Goal: Use online tool/utility: Use online tool/utility

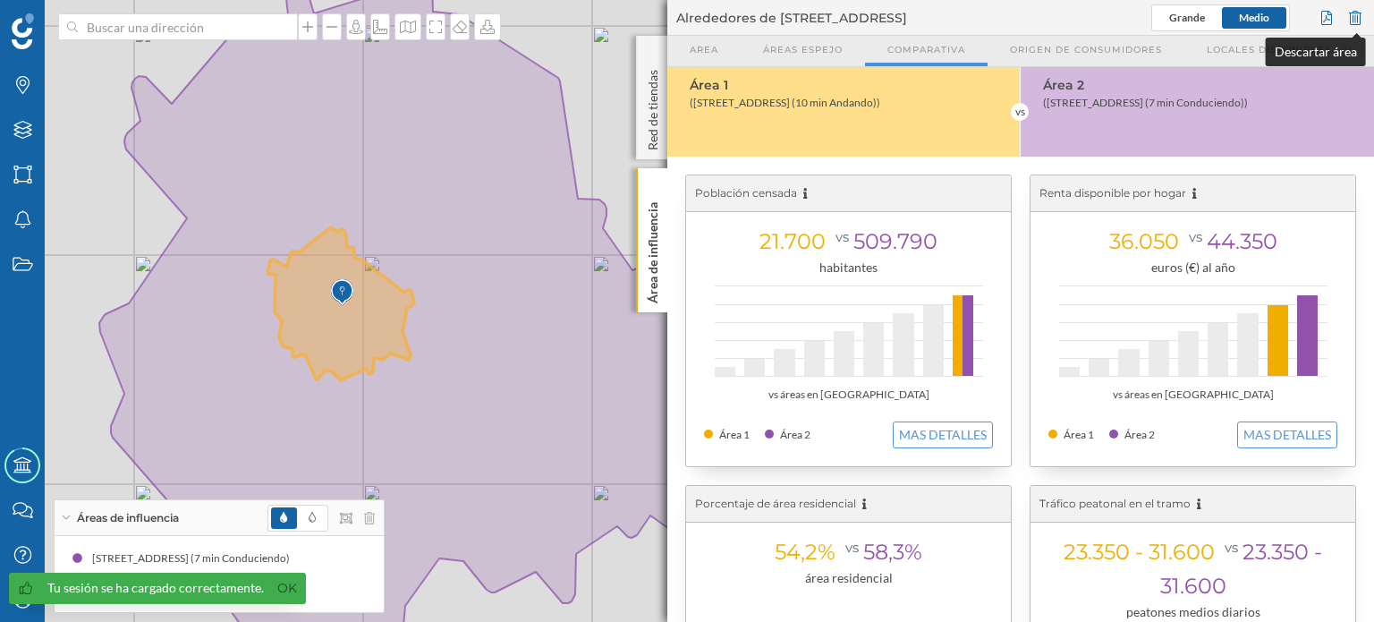
drag, startPoint x: 1362, startPoint y: 17, endPoint x: 503, endPoint y: 110, distance: 863.9
click at [503, 110] on icon at bounding box center [445, 302] width 693 height 710
click at [1353, 12] on div at bounding box center [1356, 17] width 20 height 27
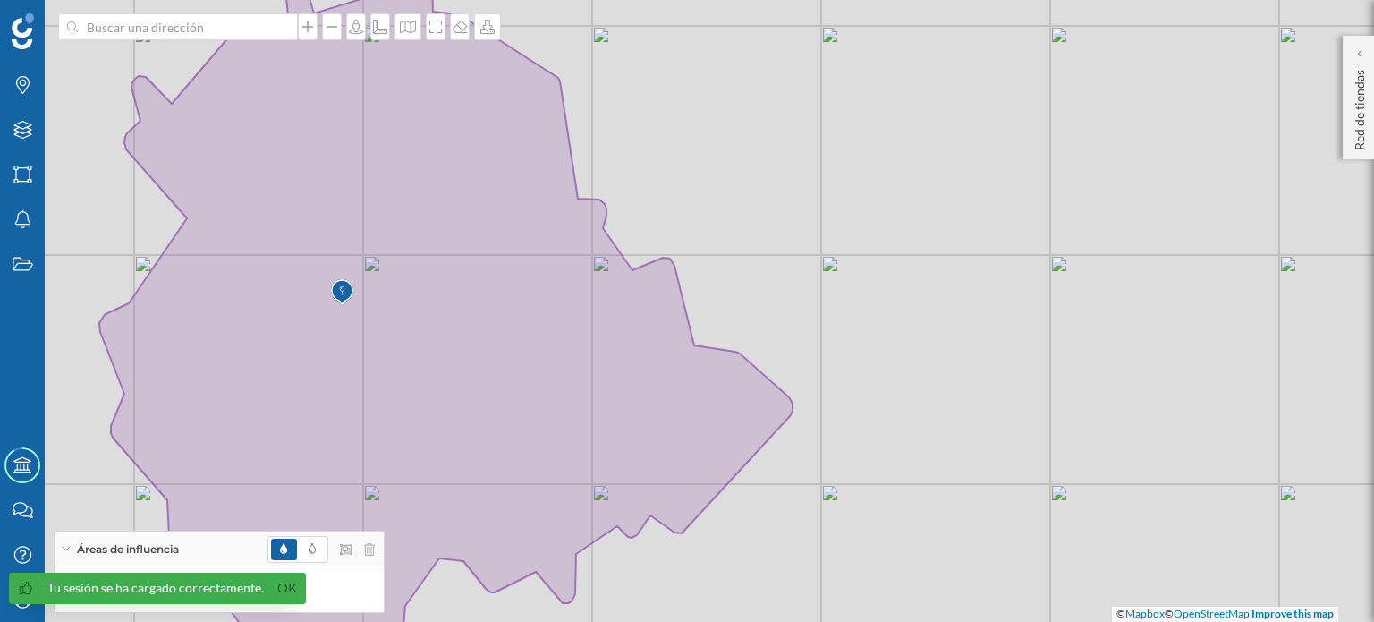
click at [121, 40] on div "© Mapbox © OpenStreetMap Improve this map" at bounding box center [687, 311] width 1374 height 622
click at [118, 31] on input at bounding box center [178, 26] width 200 height 27
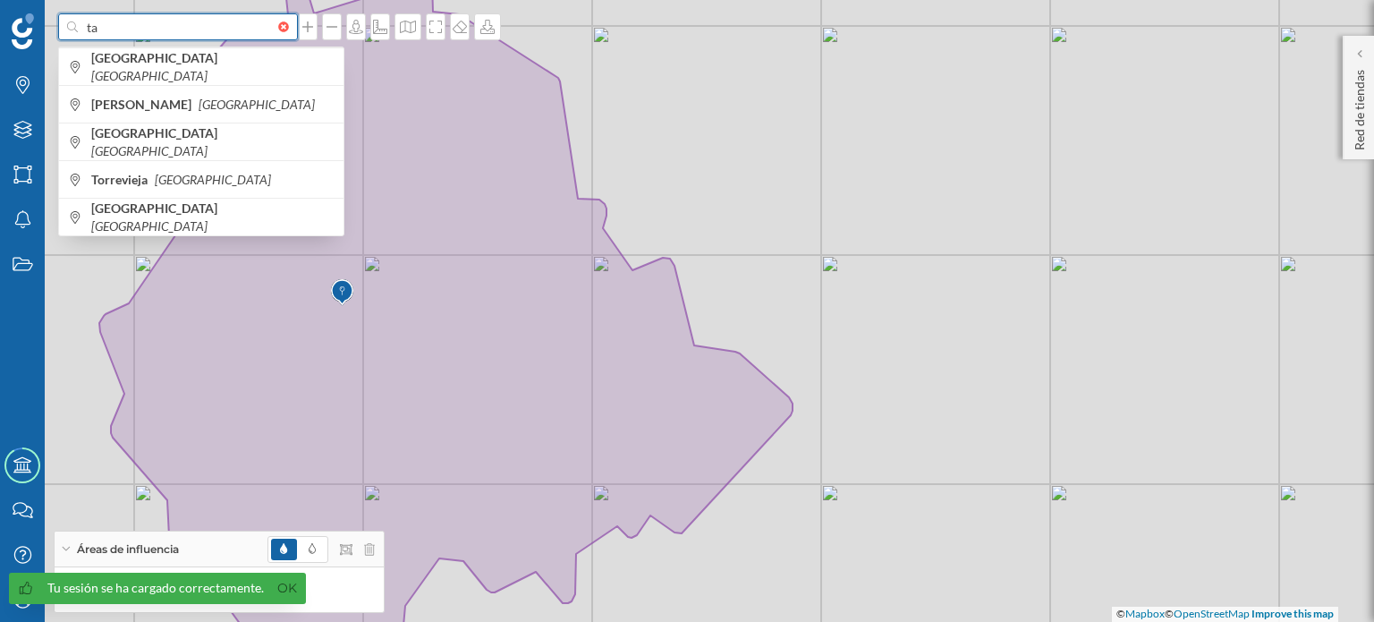
type input "t"
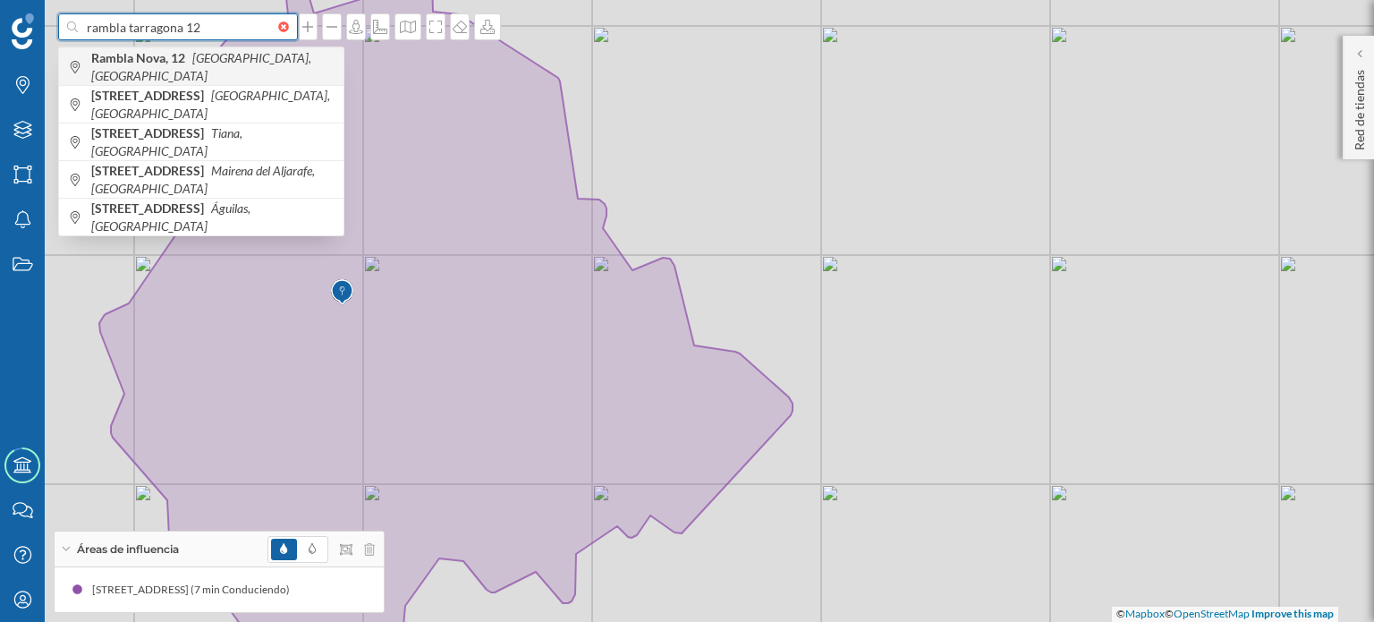
type input "rambla tarragona 12"
click at [119, 65] on b "Rambla Nova, 12" at bounding box center [140, 57] width 98 height 15
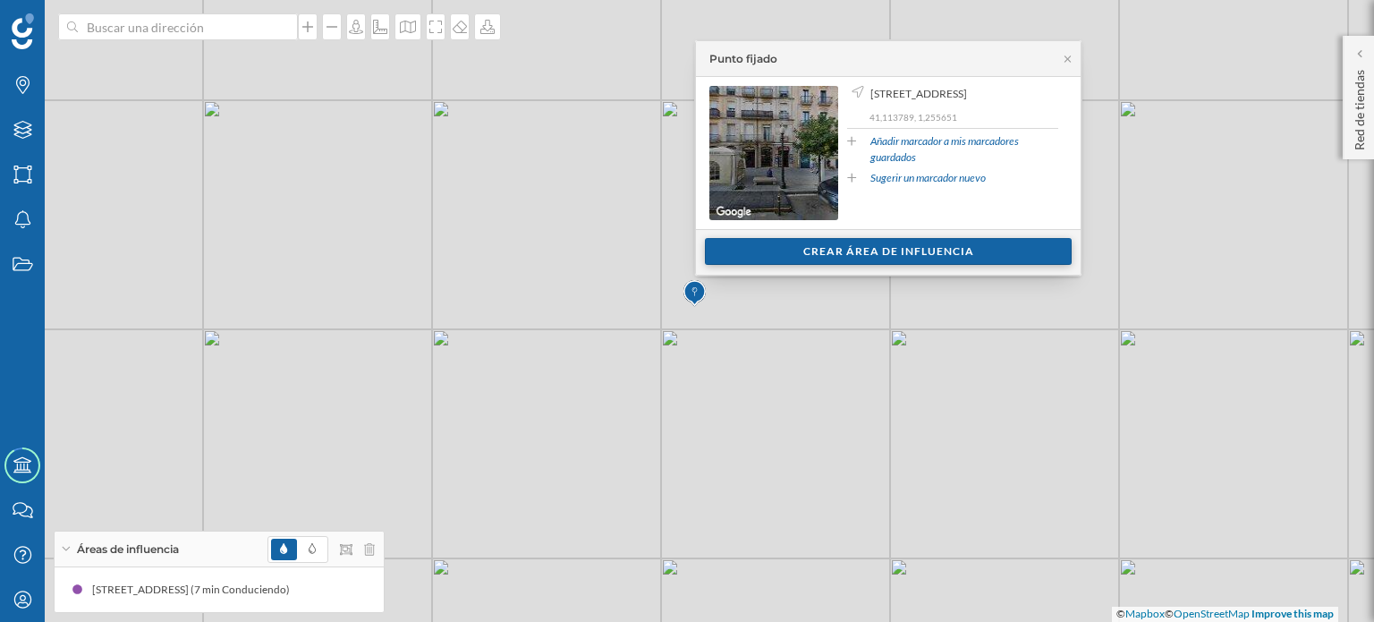
click at [751, 252] on div "Crear área de influencia" at bounding box center [888, 251] width 367 height 27
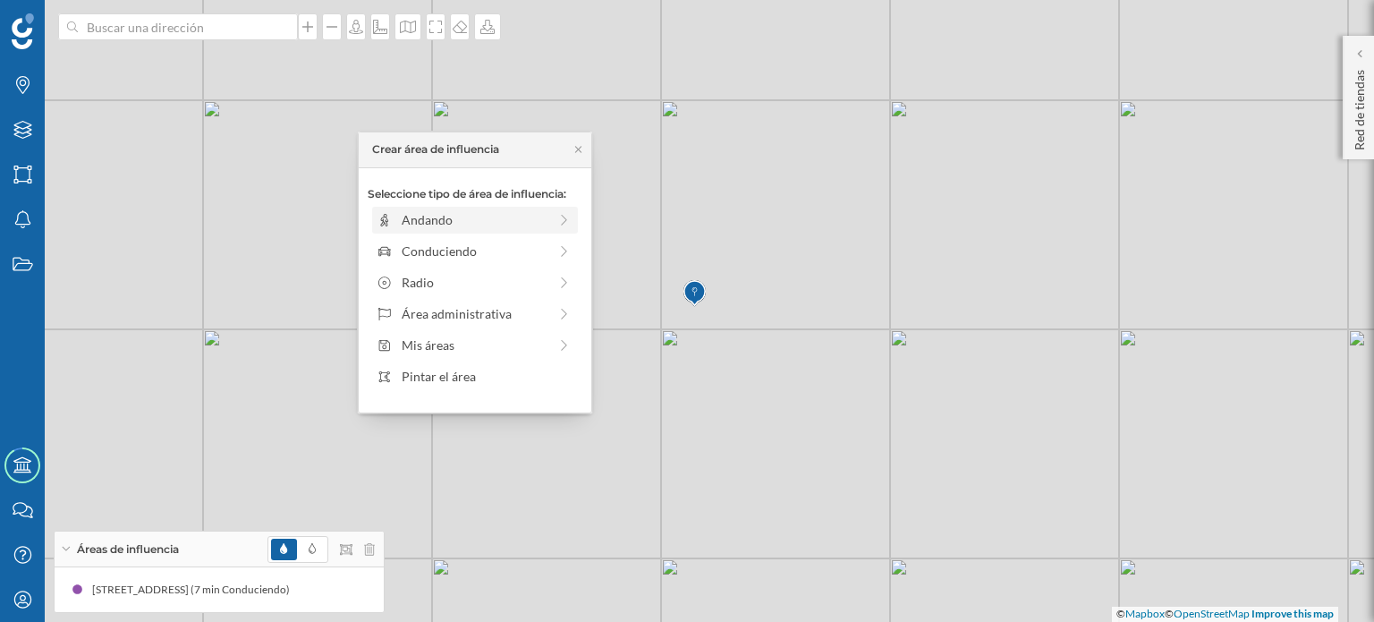
click at [451, 214] on div "Andando" at bounding box center [475, 219] width 146 height 19
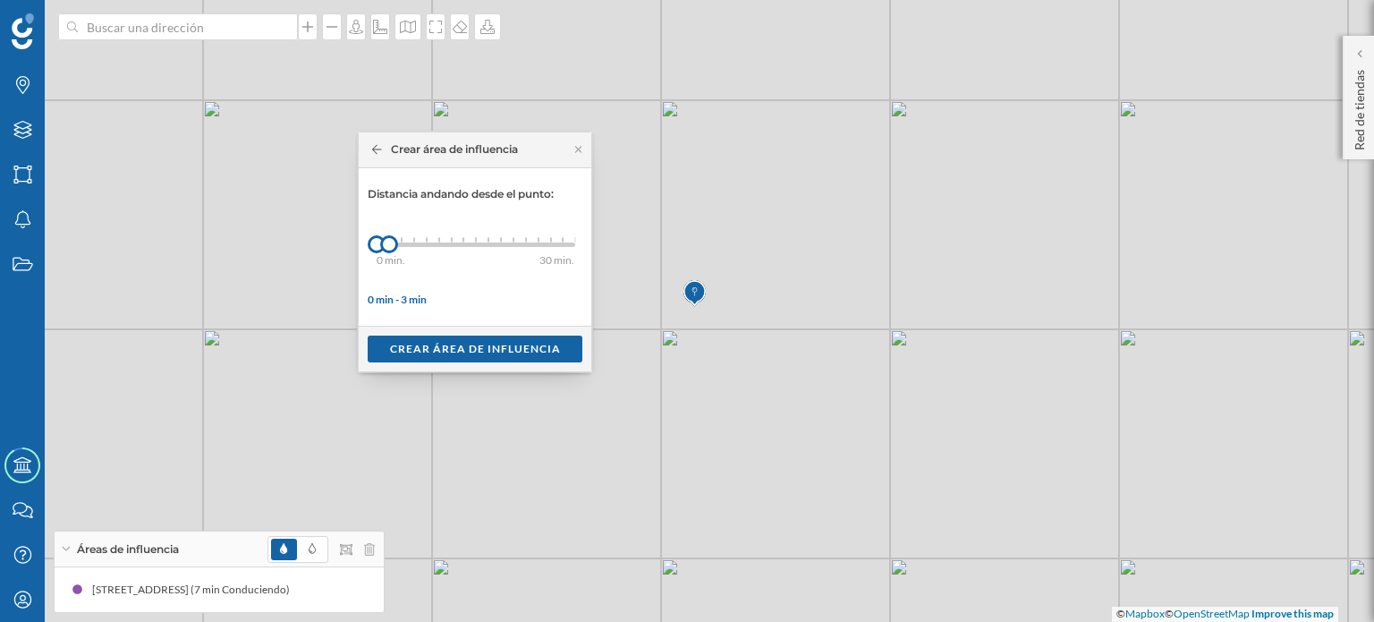
click at [437, 243] on div "0 min. 3 min. 4 min. 5 min. 6 min. 7 min. 8 min. 9 min. 10 min. 11 min. 12 min.…" at bounding box center [476, 244] width 199 height 4
click at [481, 347] on div "Crear área de influencia" at bounding box center [475, 348] width 215 height 27
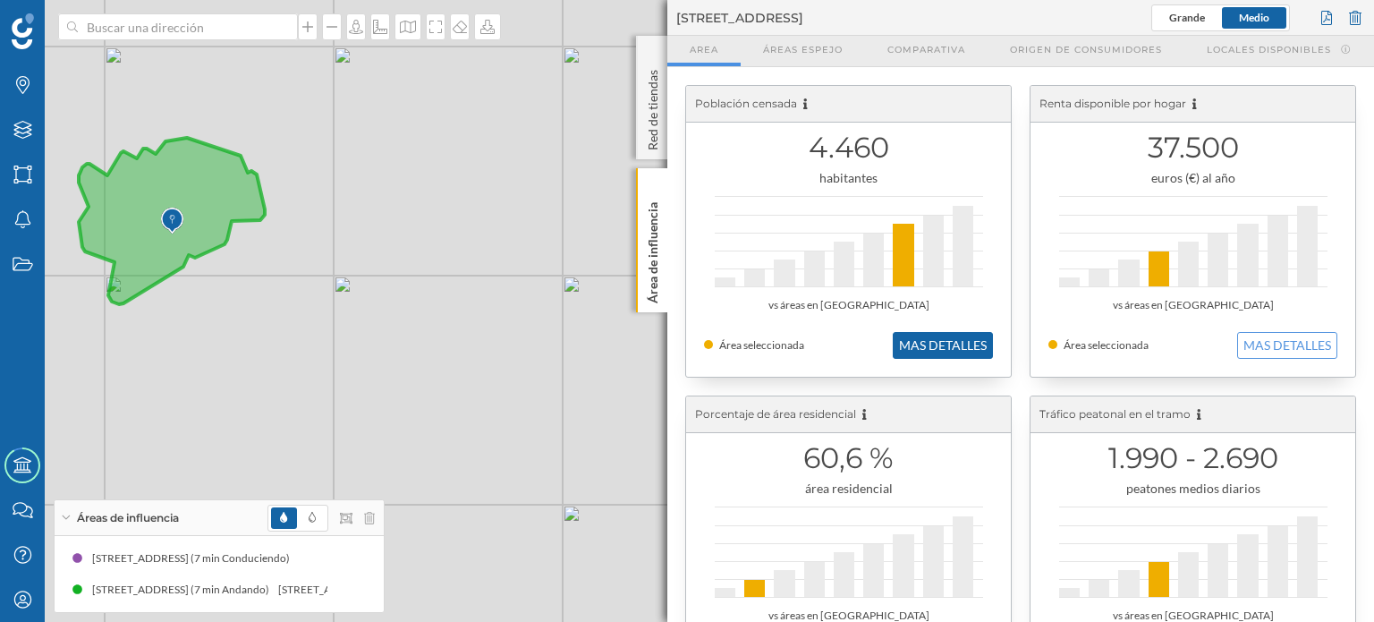
click at [940, 343] on button "MAS DETALLES" at bounding box center [943, 345] width 100 height 27
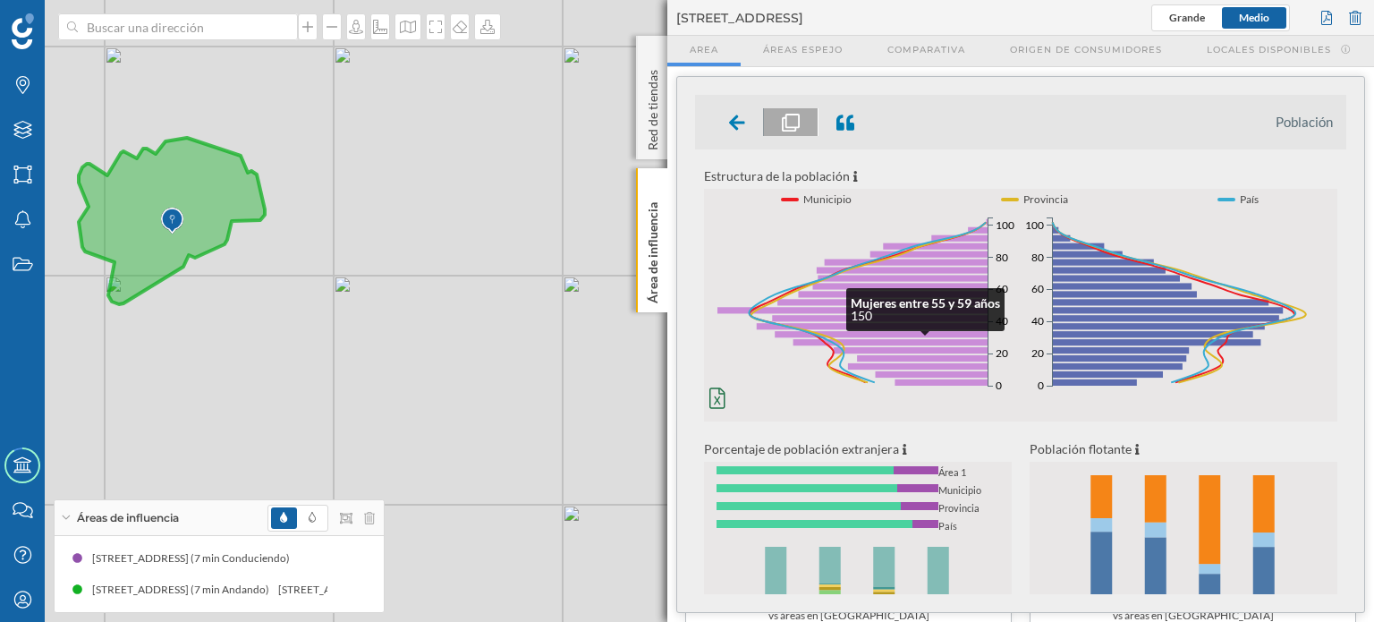
scroll to position [61, 0]
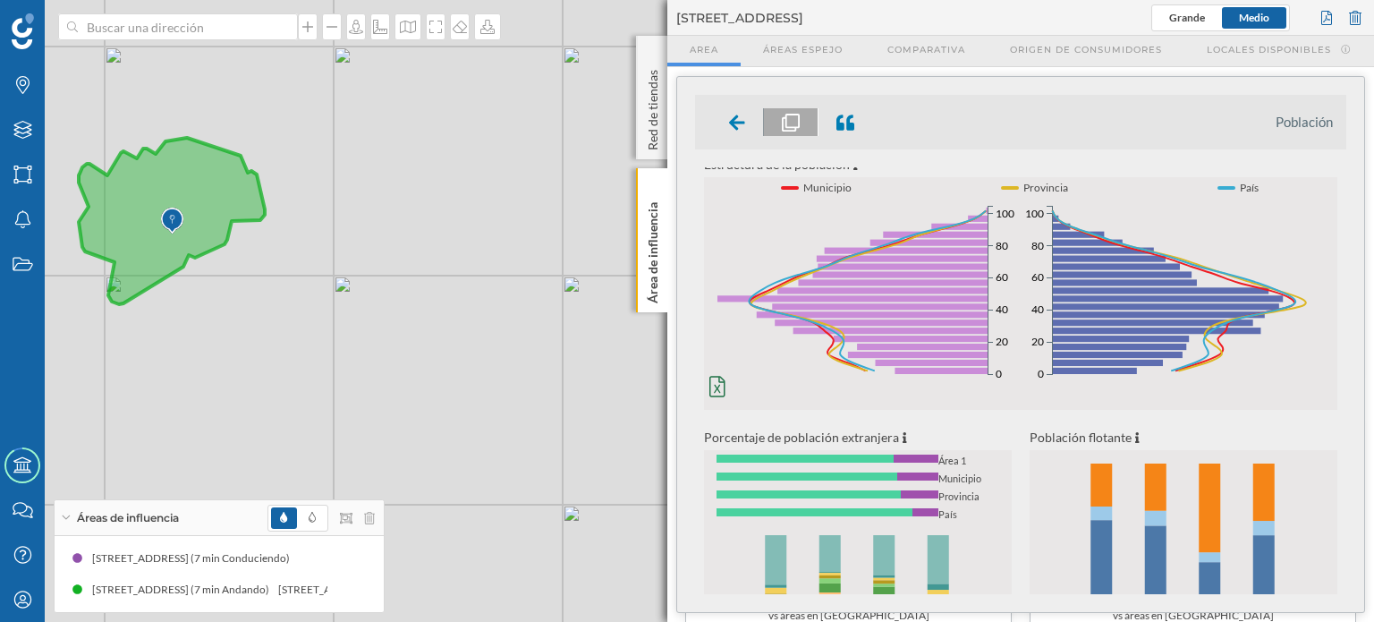
click at [816, 466] on div "Población española 79,8% Población extranjera 20,2% Área 1" at bounding box center [828, 463] width 222 height 18
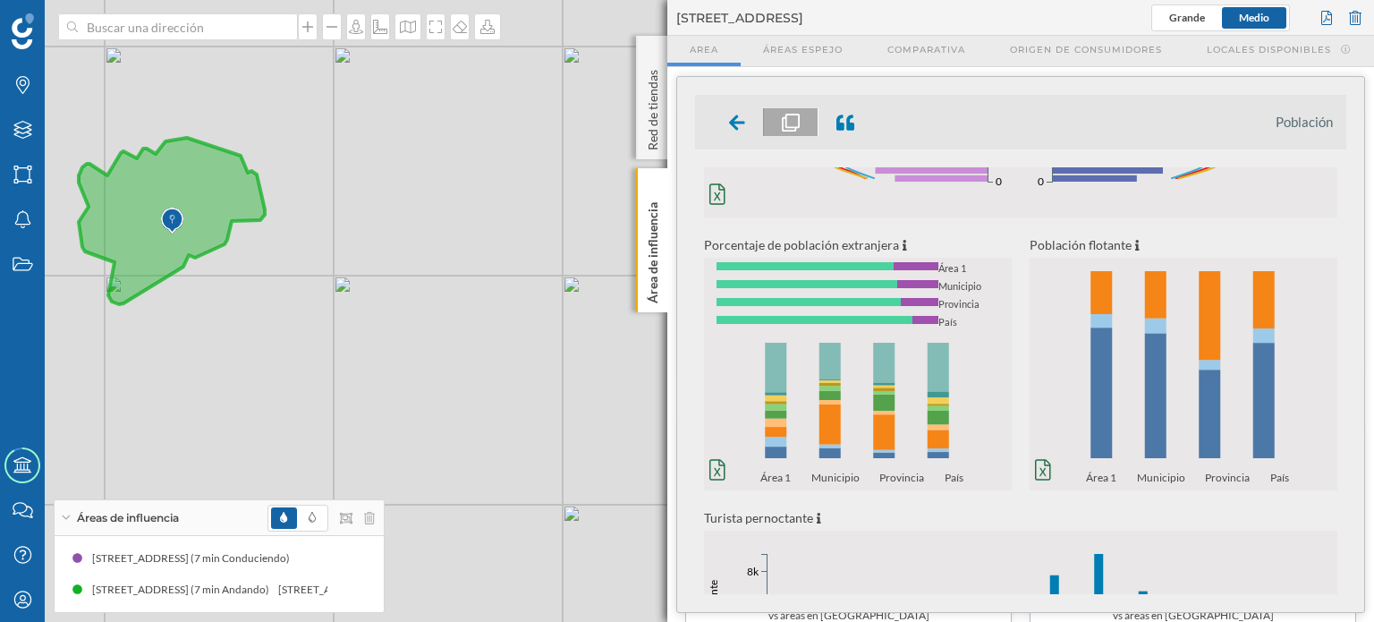
scroll to position [250, 0]
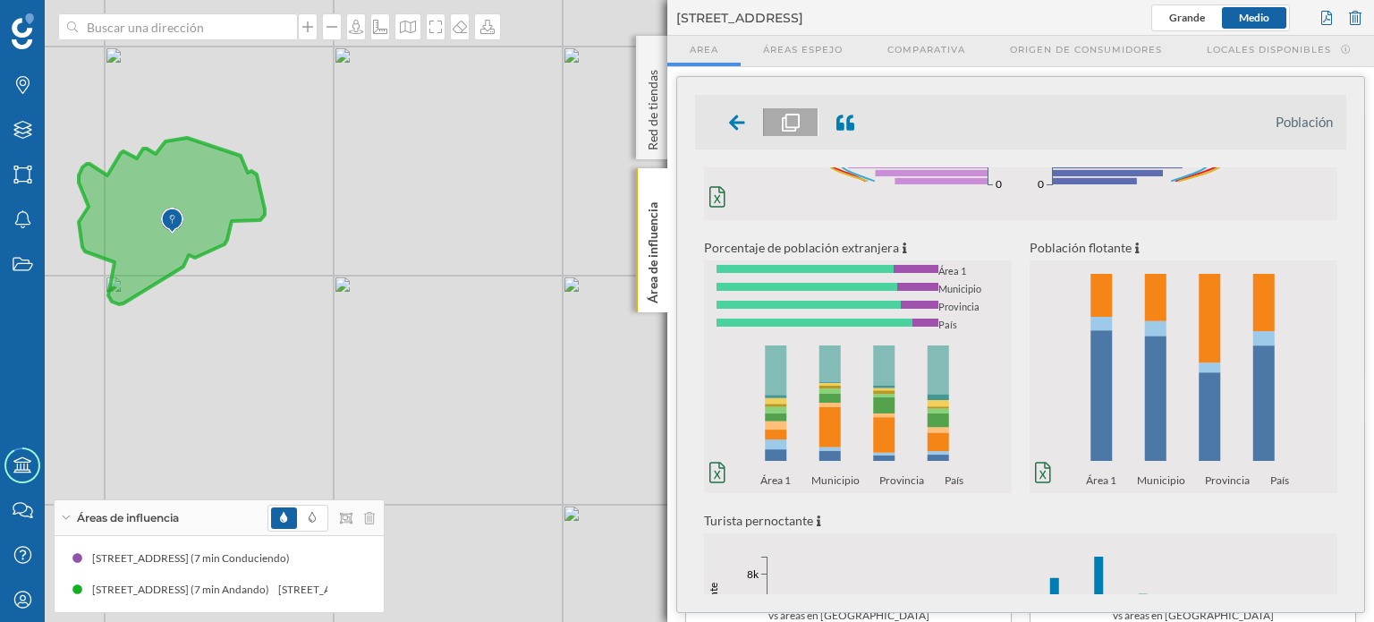
drag, startPoint x: 752, startPoint y: 291, endPoint x: 736, endPoint y: 301, distance: 18.9
click at [736, 301] on span at bounding box center [809, 305] width 184 height 8
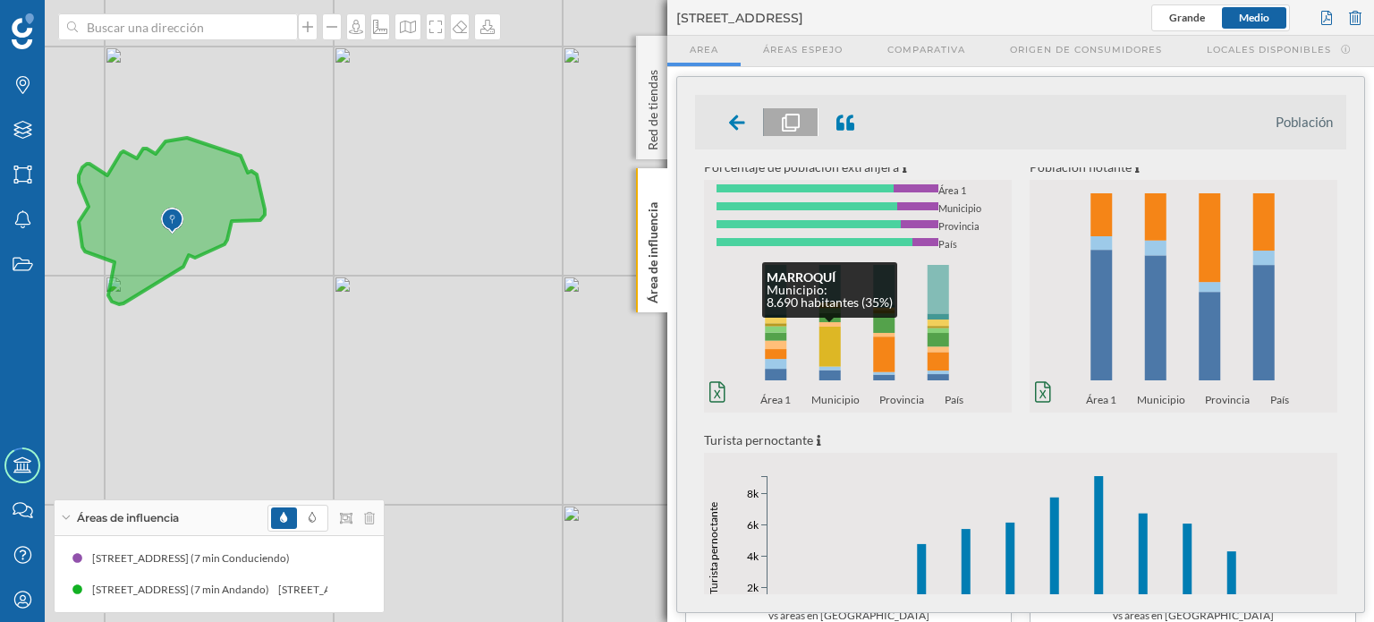
click at [786, 353] on rect at bounding box center [775, 354] width 21 height 10
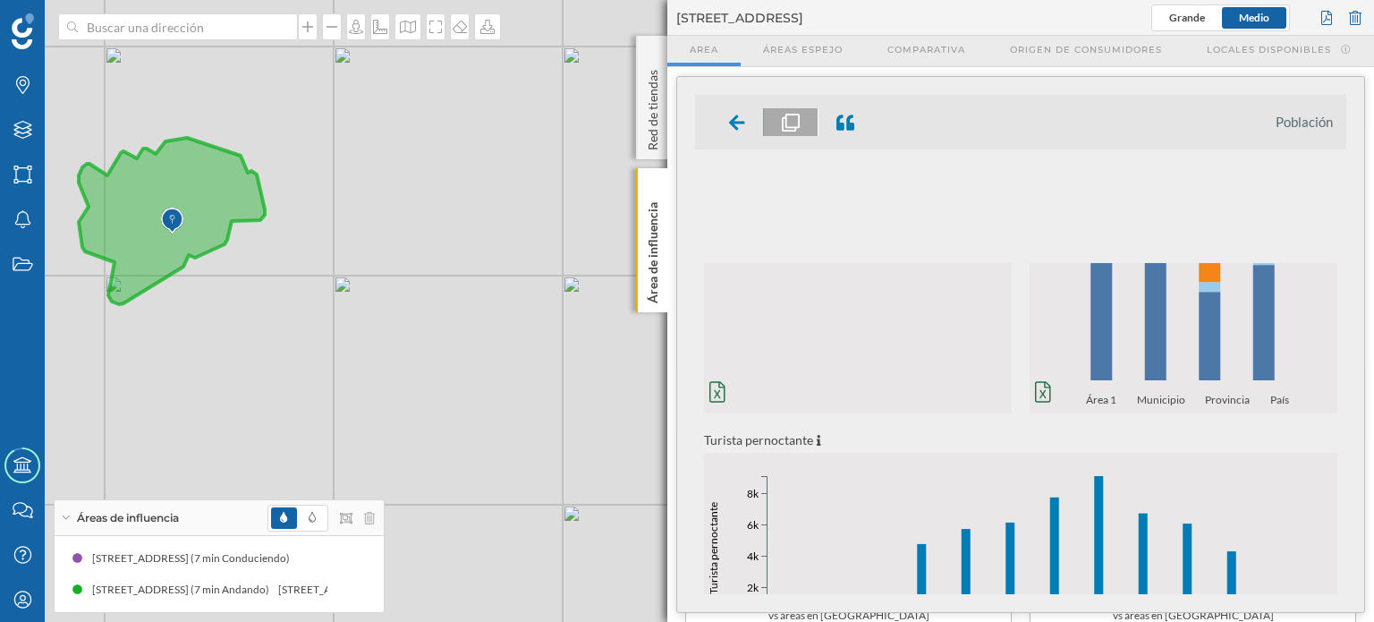
scroll to position [0, 0]
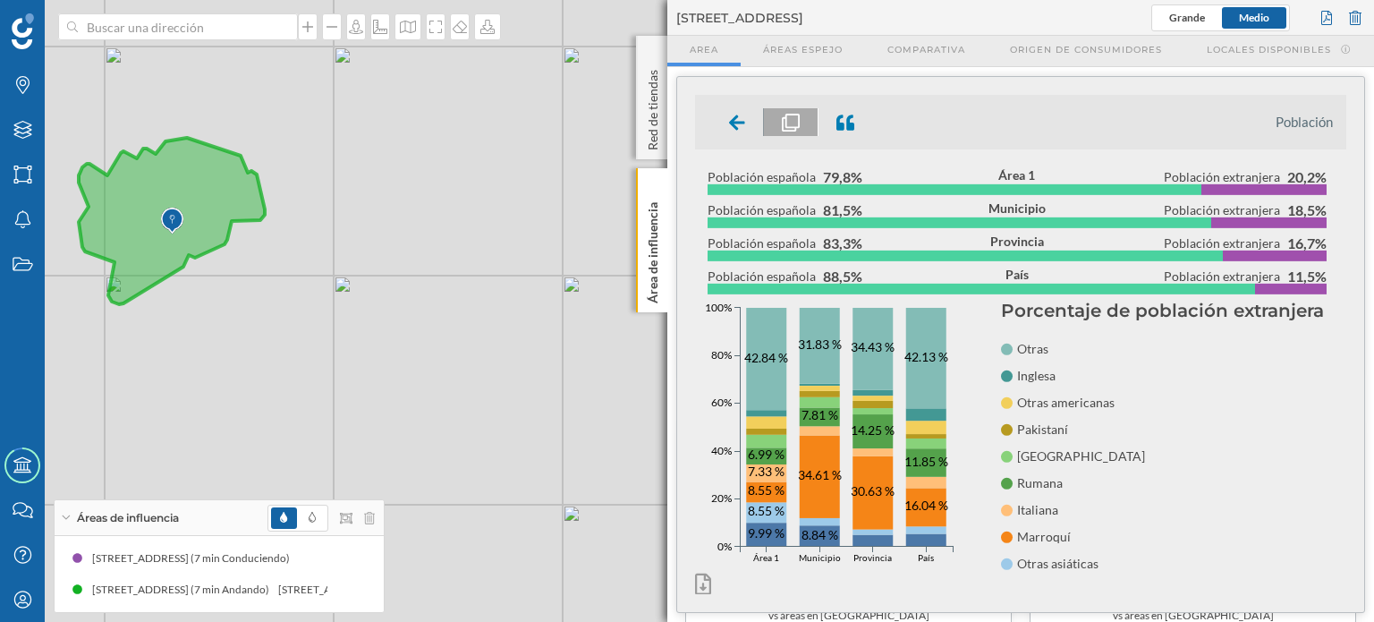
drag, startPoint x: 196, startPoint y: 316, endPoint x: 287, endPoint y: 318, distance: 91.3
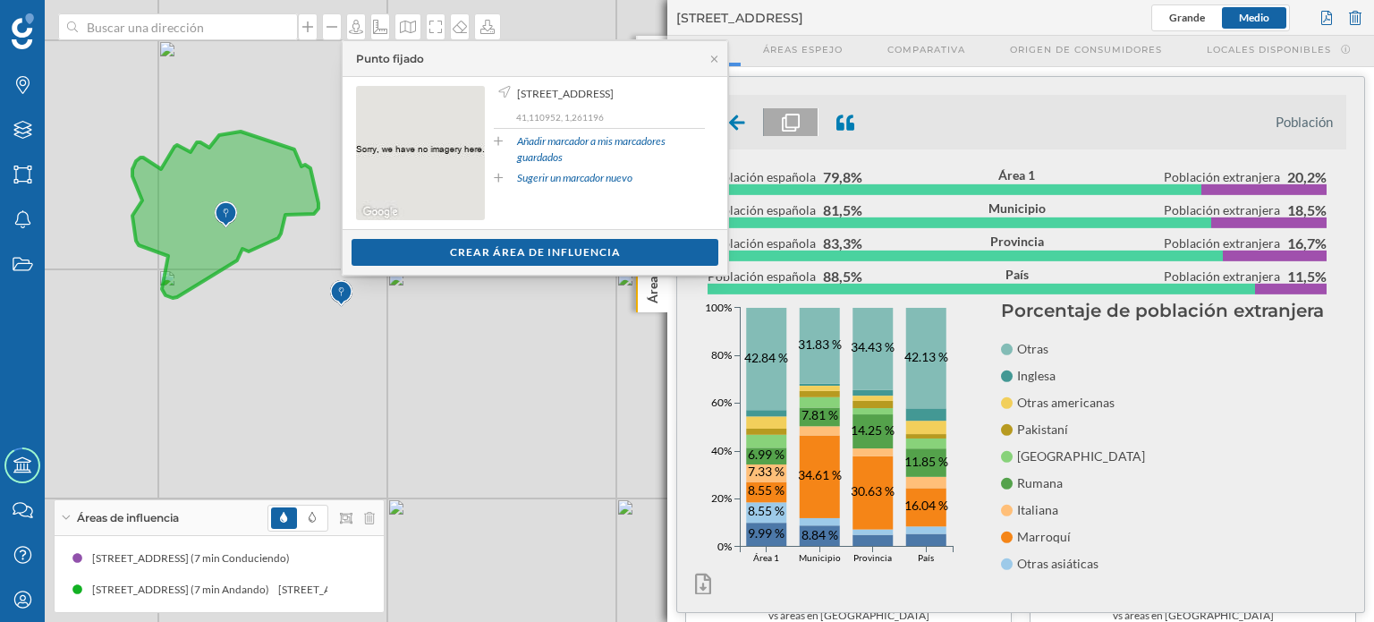
drag, startPoint x: 243, startPoint y: 327, endPoint x: 276, endPoint y: 336, distance: 33.4
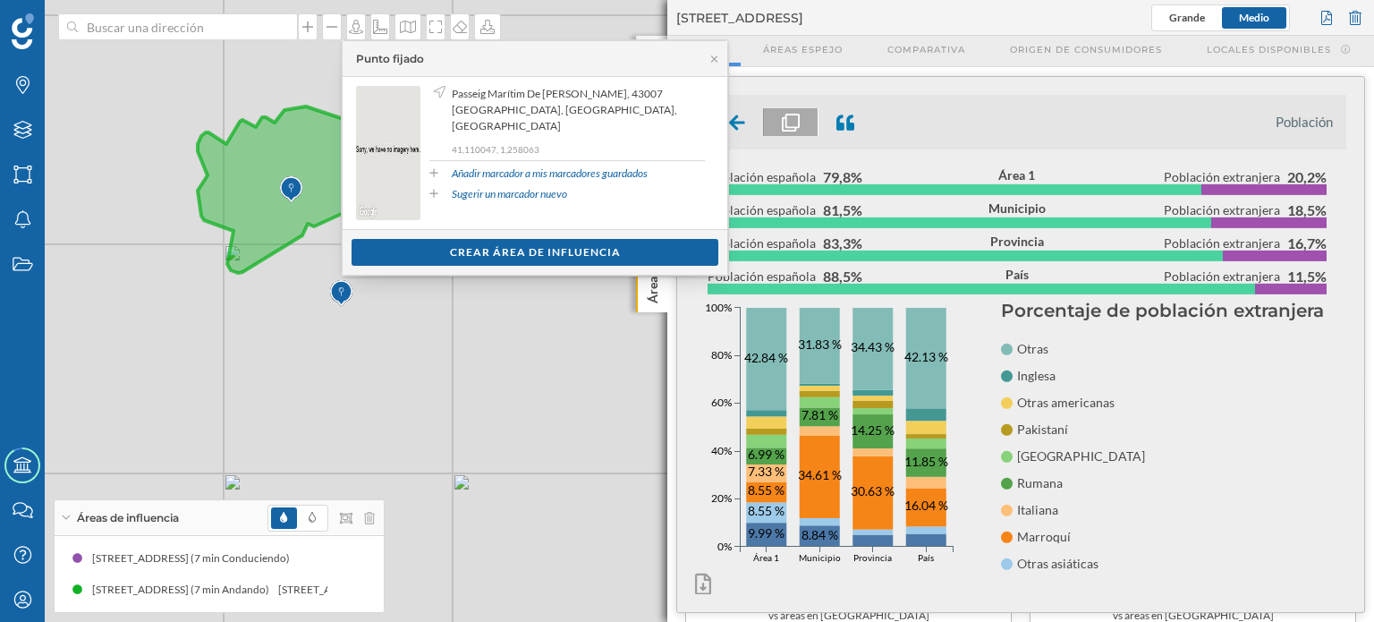
click at [115, 445] on div "© Mapbox © OpenStreetMap Improve this map" at bounding box center [687, 311] width 1374 height 622
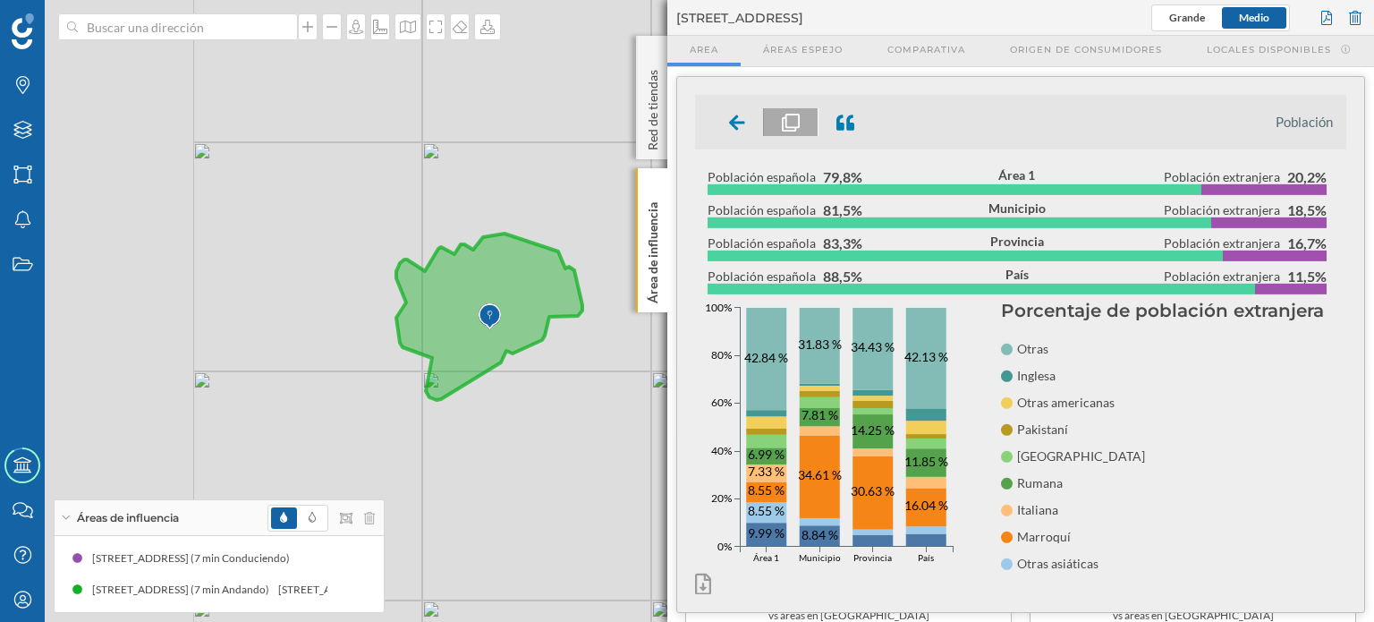
drag, startPoint x: 167, startPoint y: 206, endPoint x: 369, endPoint y: 336, distance: 240.7
click at [369, 336] on div "© Mapbox © OpenStreetMap Improve this map" at bounding box center [687, 311] width 1374 height 622
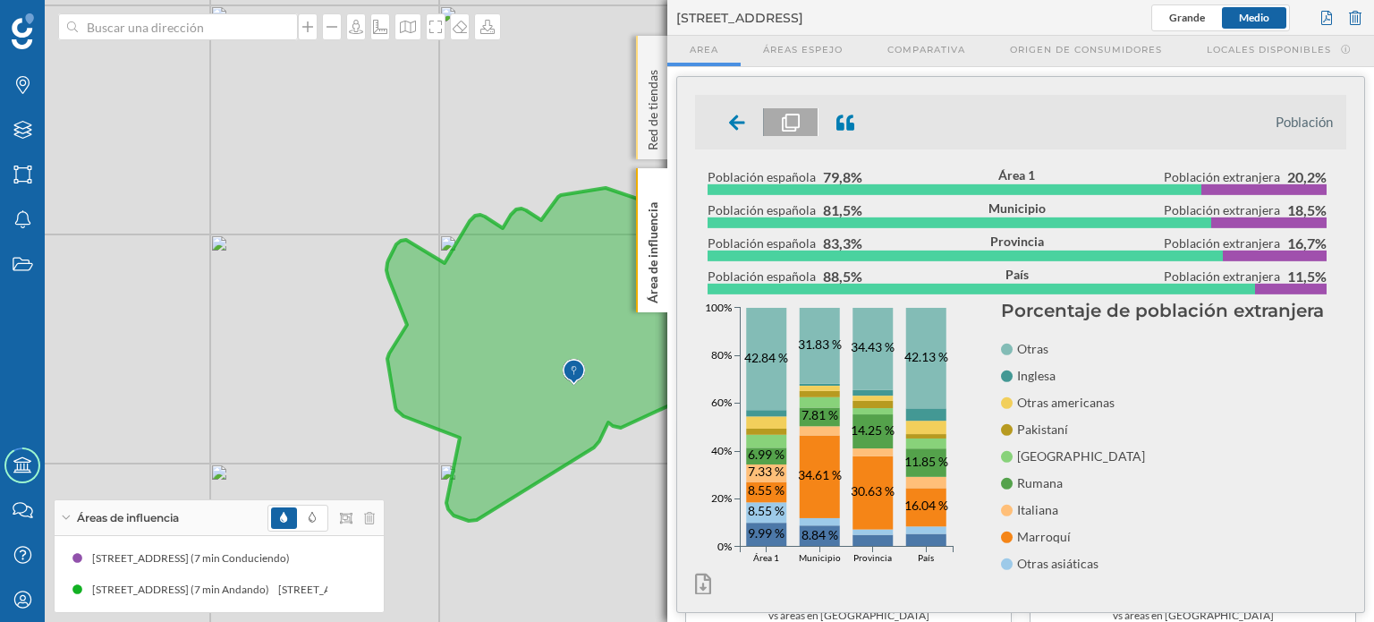
click at [655, 115] on p "Red de tiendas" at bounding box center [653, 107] width 18 height 88
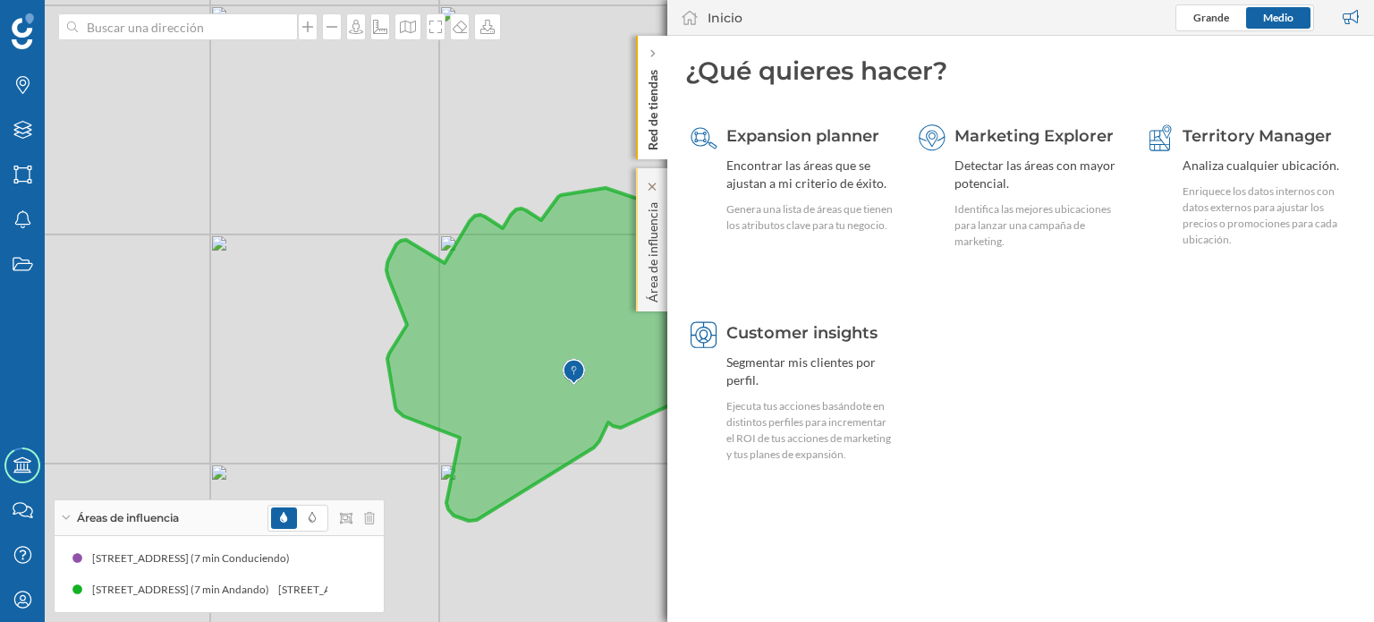
click at [655, 225] on p "Área de influencia" at bounding box center [653, 248] width 18 height 107
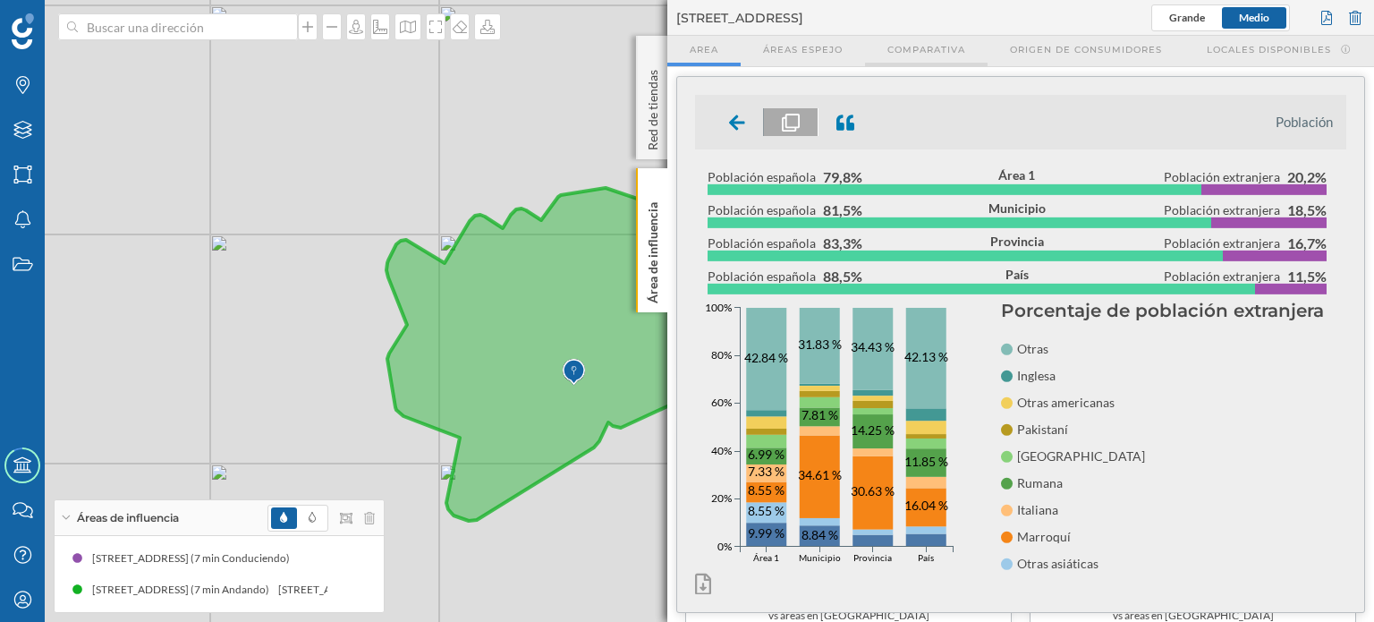
click at [938, 51] on span "Comparativa" at bounding box center [926, 49] width 78 height 13
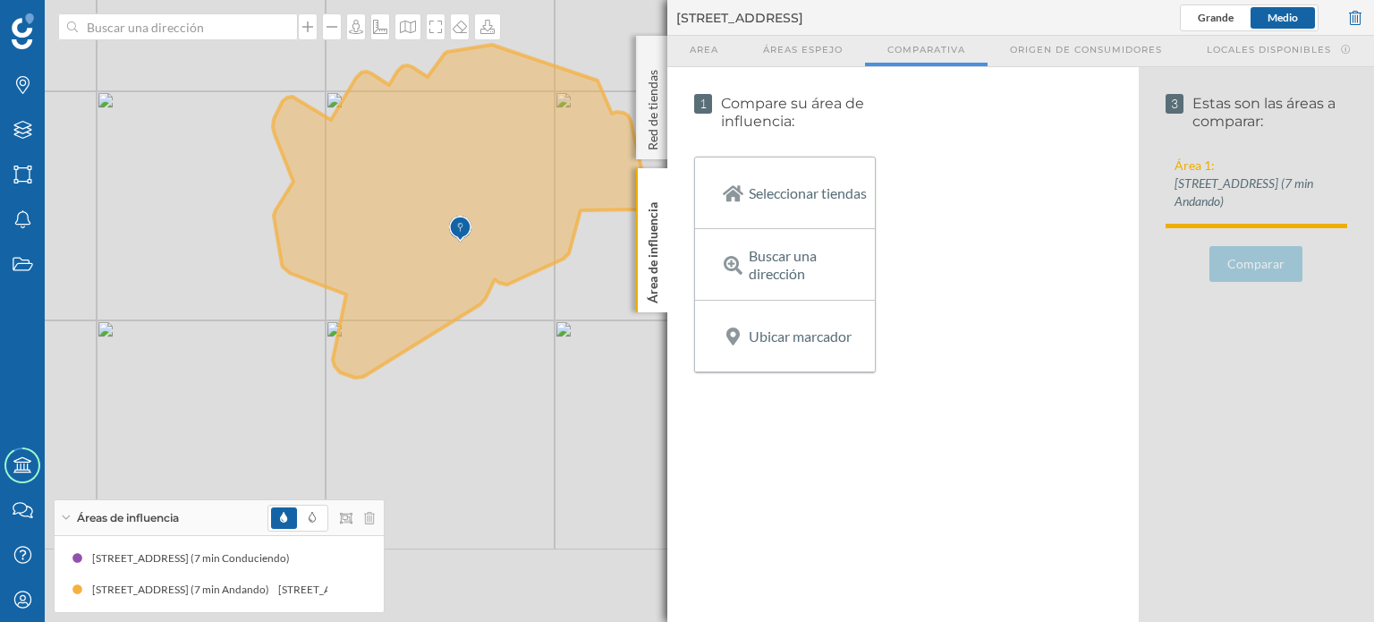
drag, startPoint x: 166, startPoint y: 223, endPoint x: 51, endPoint y: 79, distance: 184.0
click at [51, 79] on div "© Mapbox © OpenStreetMap Improve this map" at bounding box center [687, 311] width 1374 height 622
click at [369, 513] on icon at bounding box center [369, 518] width 11 height 13
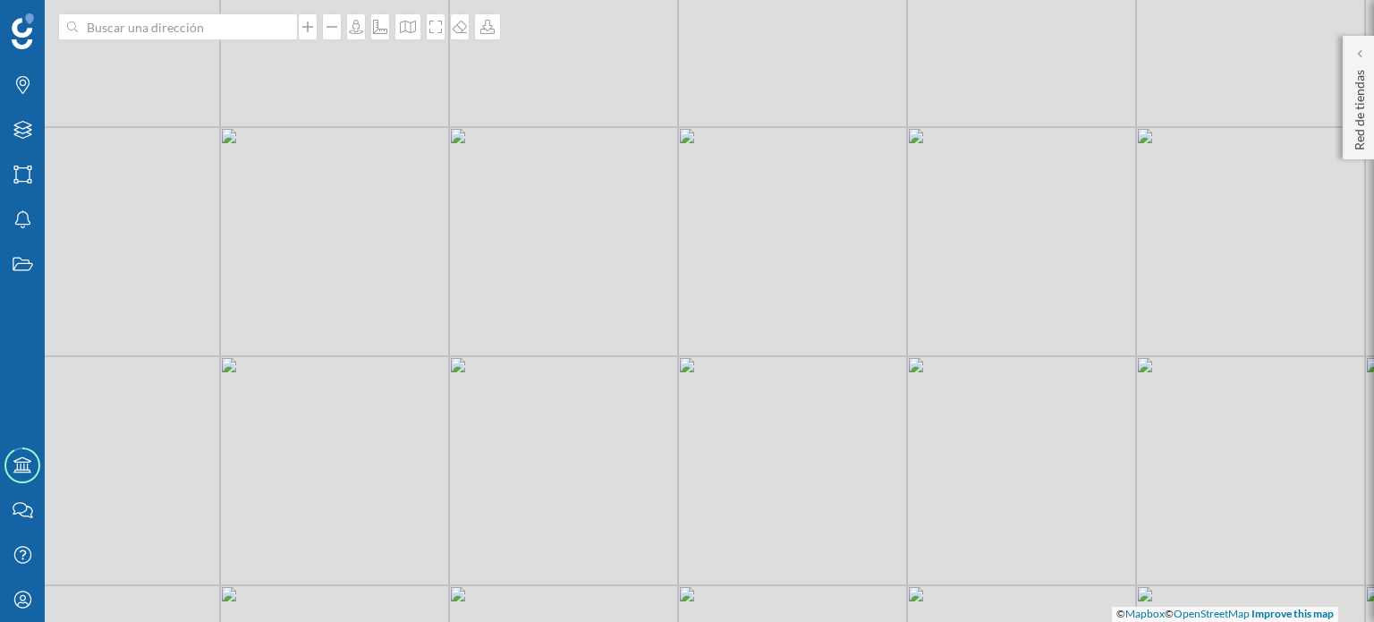
drag, startPoint x: 412, startPoint y: 183, endPoint x: 487, endPoint y: 311, distance: 147.9
click at [487, 311] on div "© Mapbox © OpenStreetMap Improve this map" at bounding box center [687, 311] width 1374 height 622
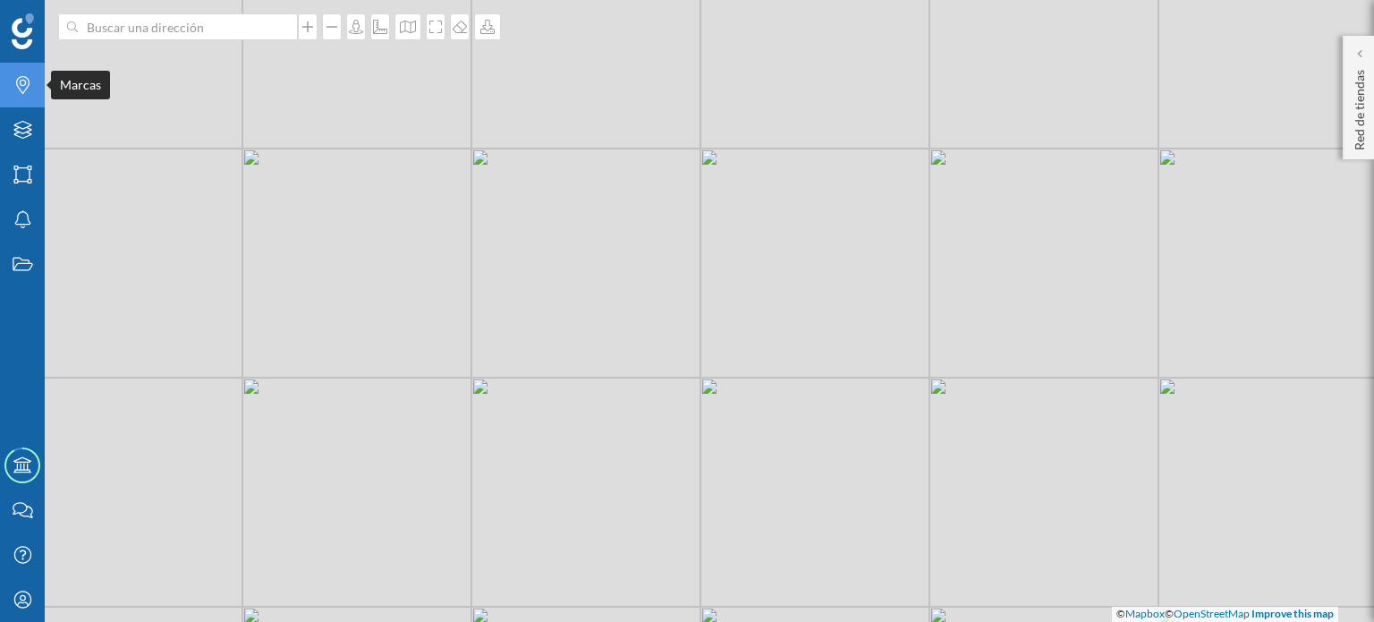
click at [30, 98] on div "Marcas" at bounding box center [22, 85] width 45 height 45
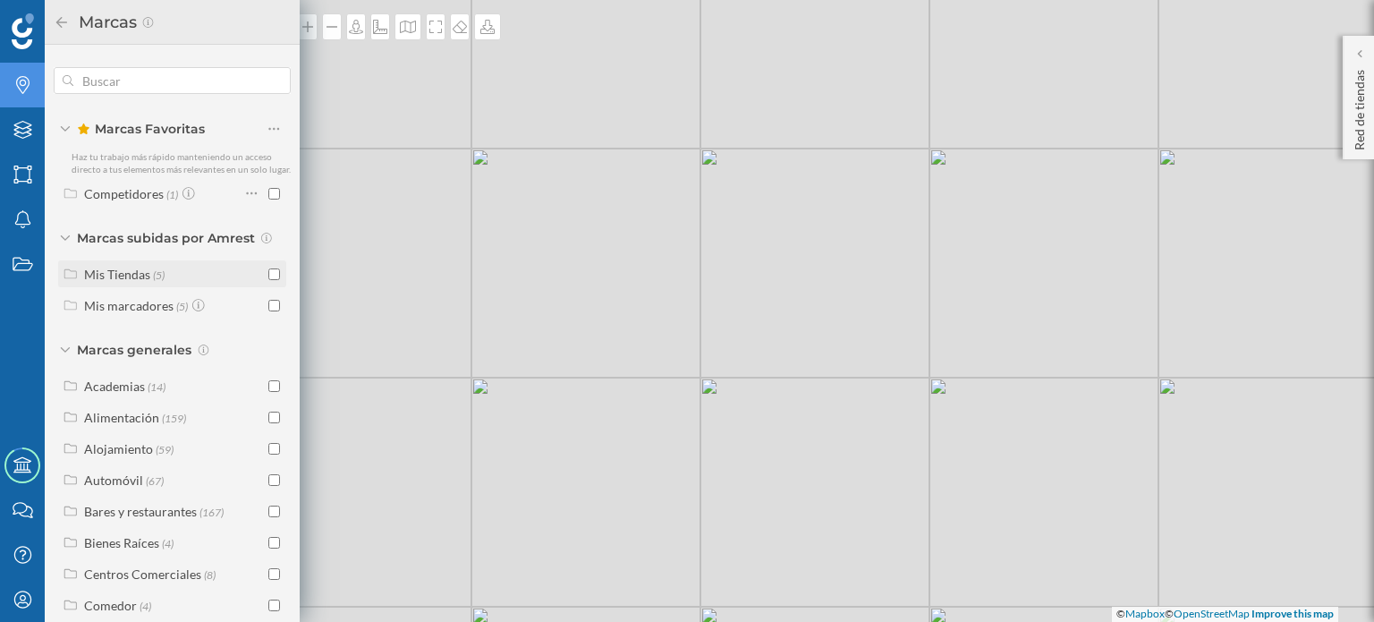
click at [68, 278] on icon at bounding box center [71, 273] width 16 height 13
click at [464, 174] on div "© Mapbox © OpenStreetMap Improve this map" at bounding box center [687, 311] width 1374 height 622
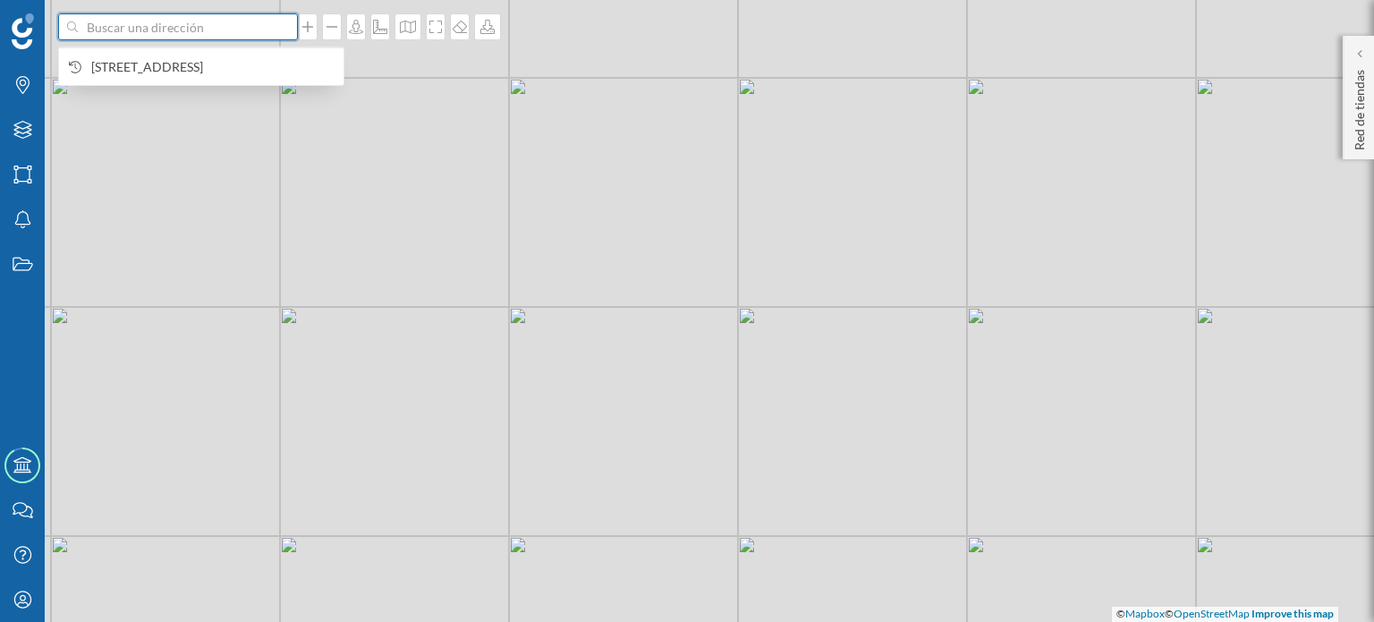
click at [207, 30] on input at bounding box center [178, 26] width 200 height 27
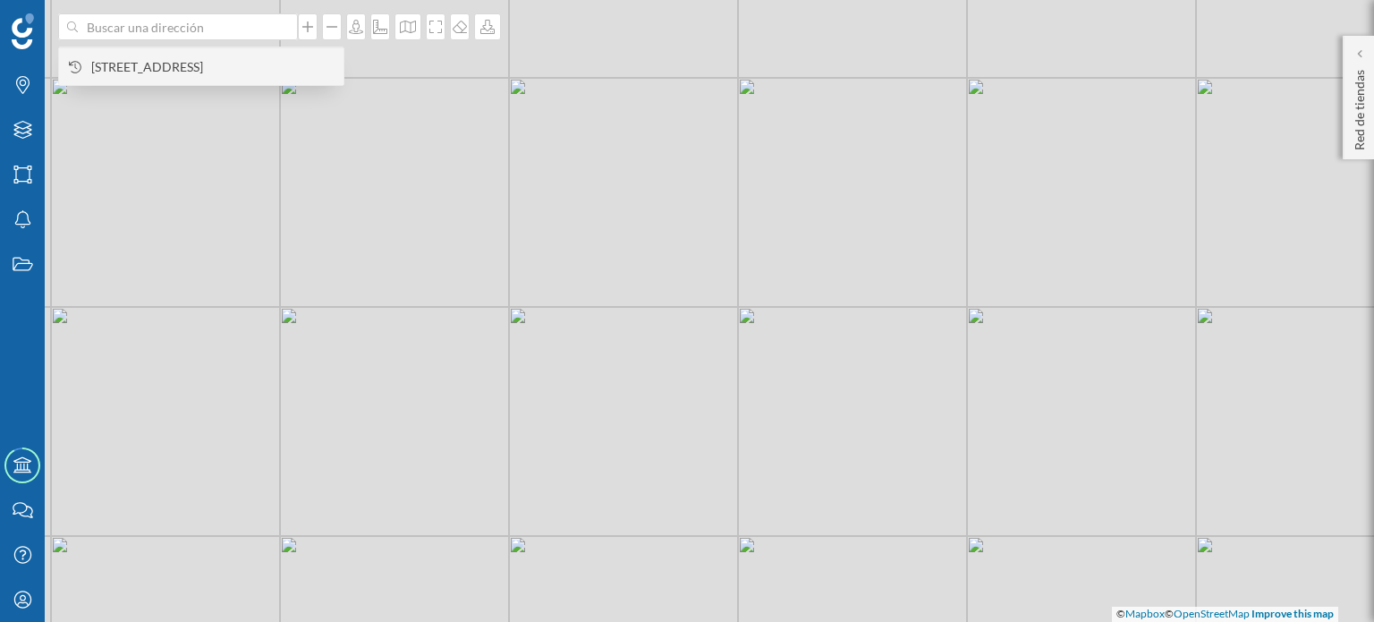
click at [157, 66] on span "[STREET_ADDRESS]" at bounding box center [212, 67] width 243 height 18
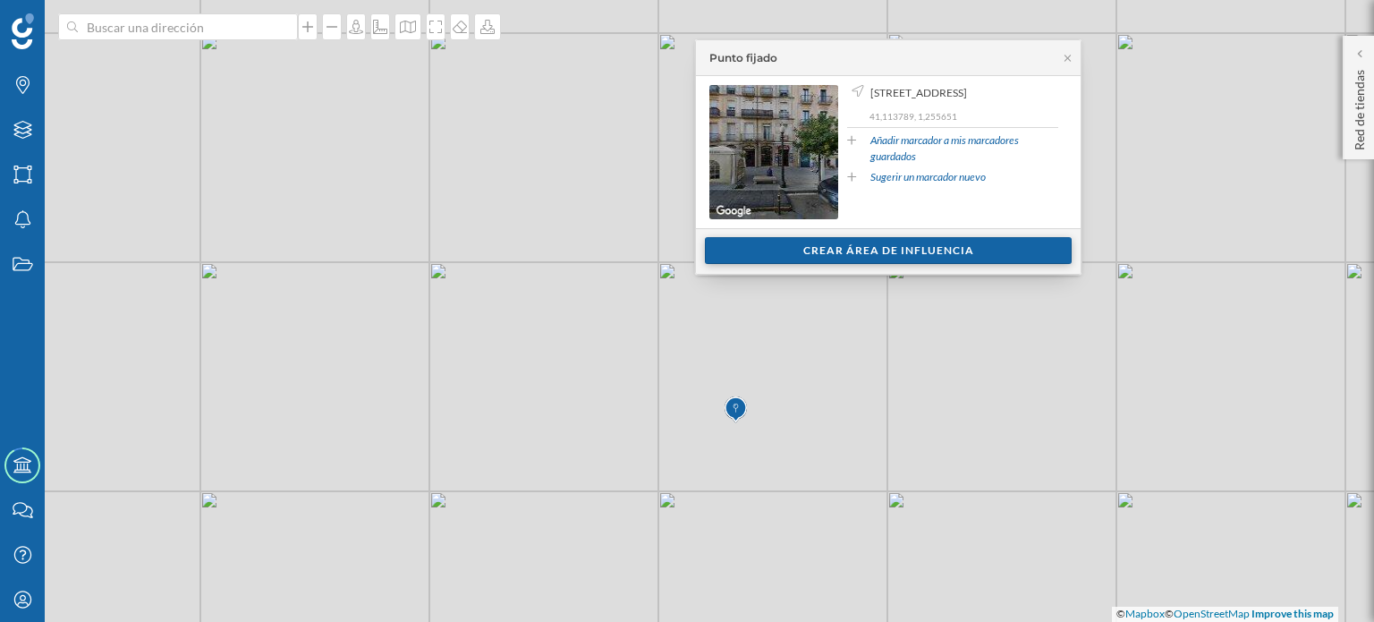
click at [789, 259] on div "Crear área de influencia" at bounding box center [888, 250] width 367 height 27
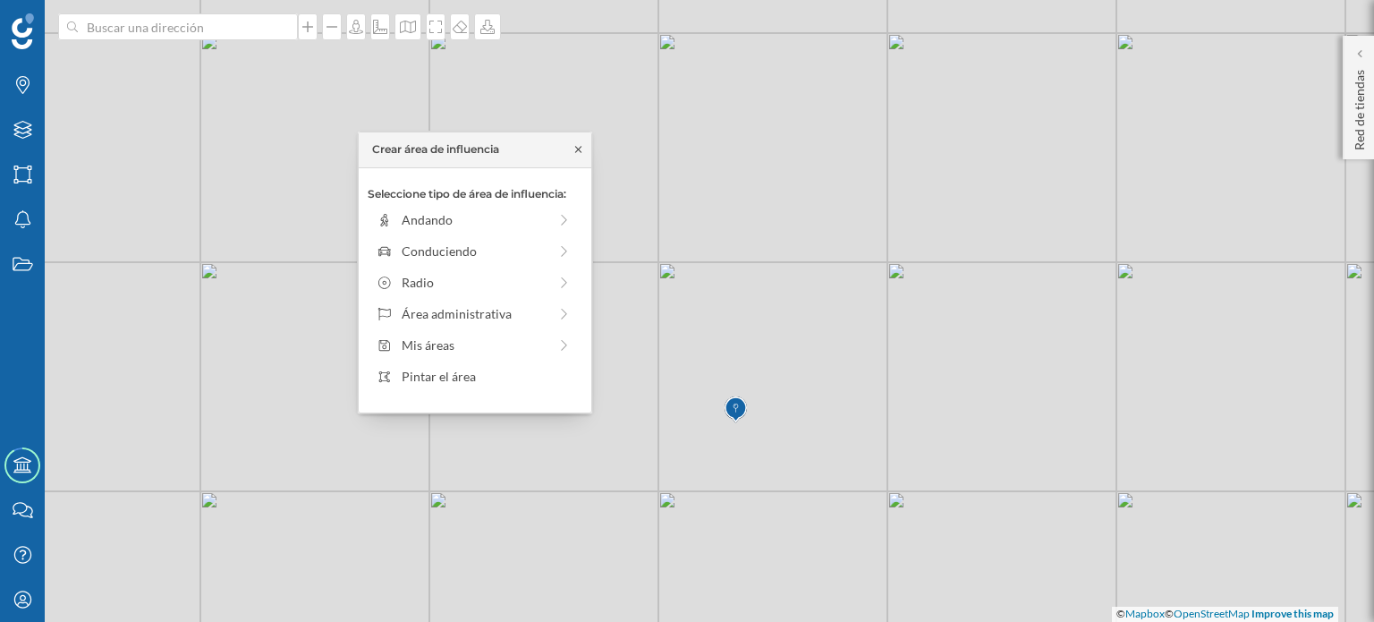
click at [576, 151] on icon at bounding box center [578, 150] width 6 height 6
